Goal: Task Accomplishment & Management: Use online tool/utility

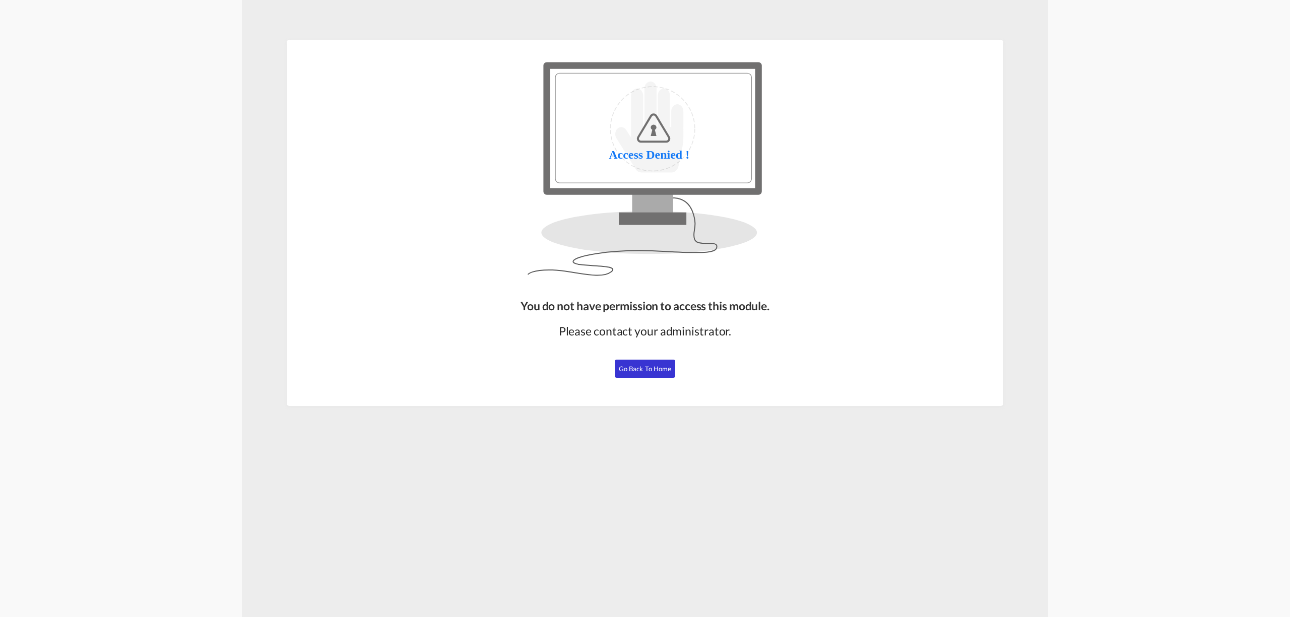
click at [655, 363] on button "Go Back to Home" at bounding box center [645, 369] width 60 height 18
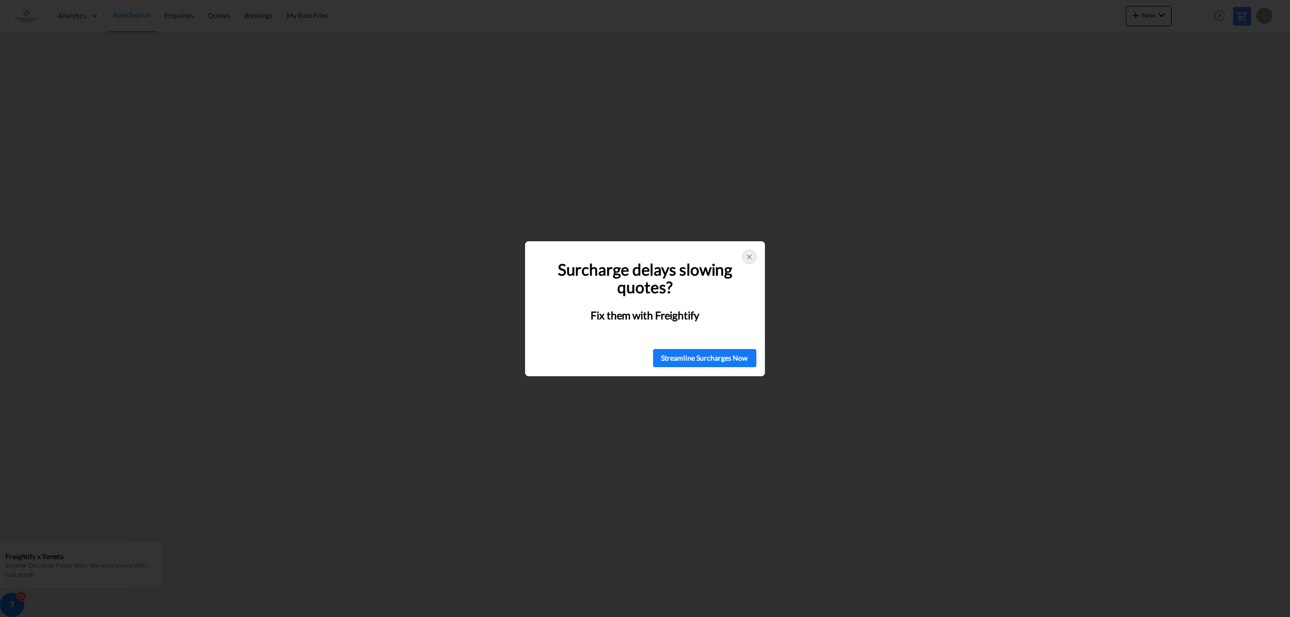
click at [746, 250] on div "🚨 Struggling with Surcharges? You're Not Alone! Surcharge delays slowing quotes…" at bounding box center [645, 308] width 240 height 135
click at [747, 254] on icon at bounding box center [749, 257] width 8 height 8
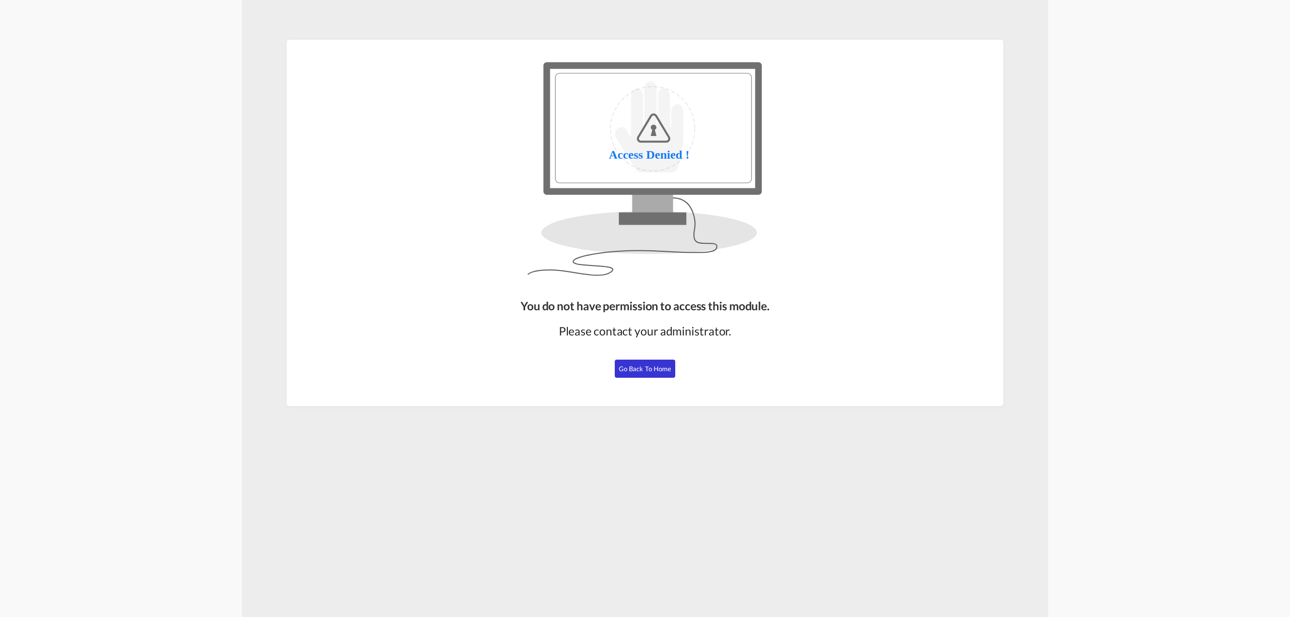
click at [656, 369] on span "Go Back to Home" at bounding box center [645, 369] width 53 height 8
